Goal: Obtain resource: Obtain resource

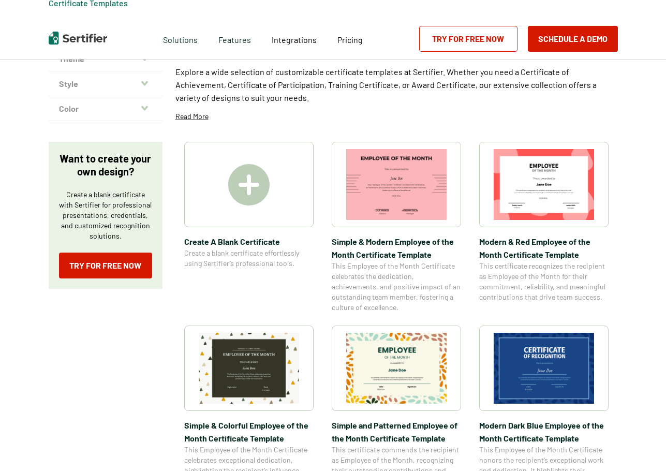
scroll to position [104, 0]
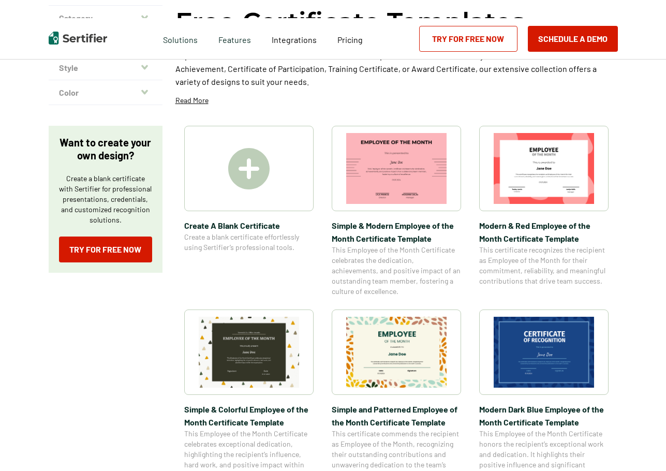
click at [542, 352] on img at bounding box center [544, 352] width 100 height 71
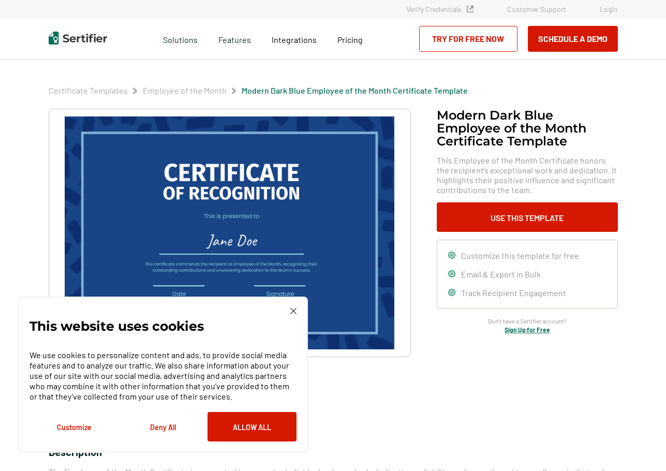
click at [290, 314] on img at bounding box center [293, 311] width 6 height 6
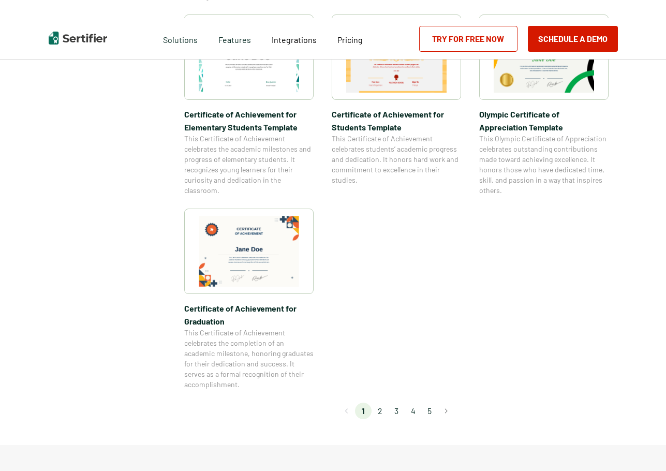
scroll to position [104, 0]
